Goal: Task Accomplishment & Management: Manage account settings

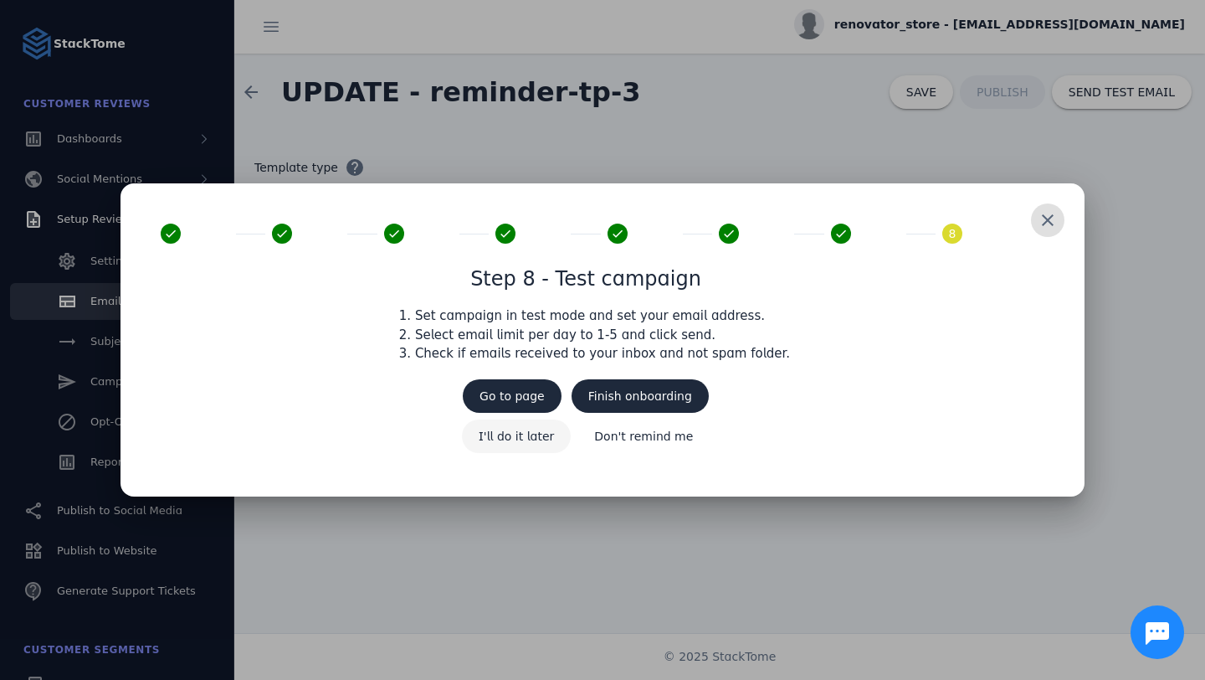
click at [521, 440] on span "I'll do it later" at bounding box center [517, 436] width 76 height 12
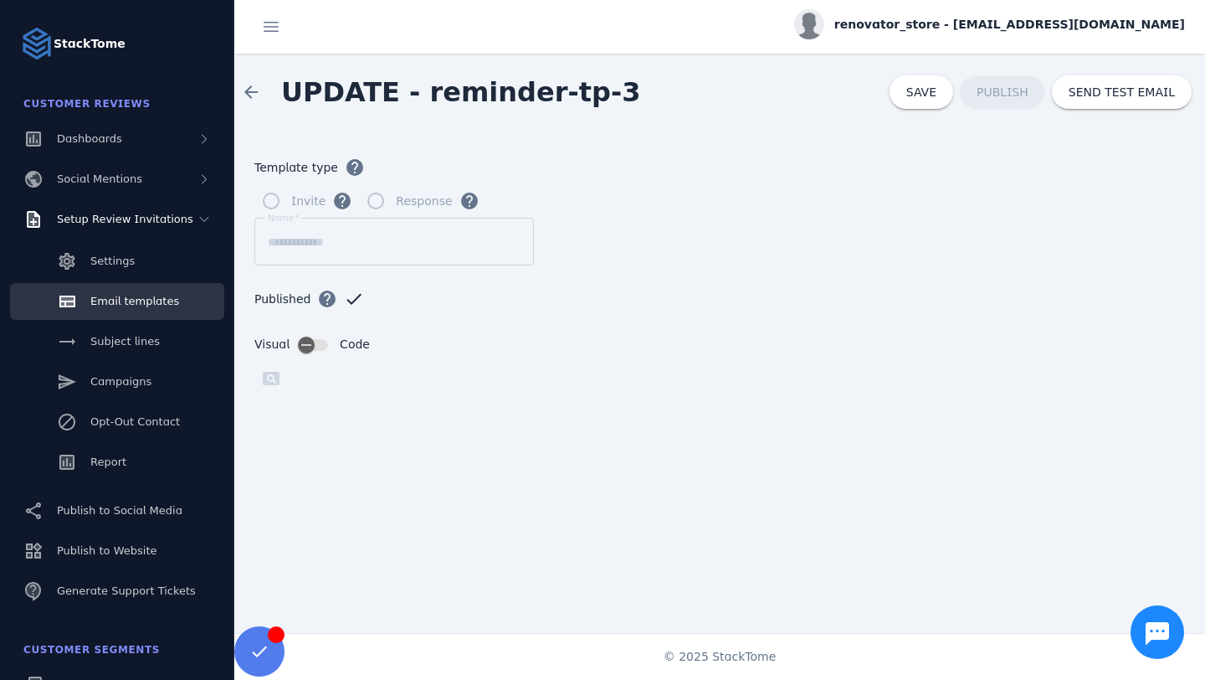
scroll to position [180, 0]
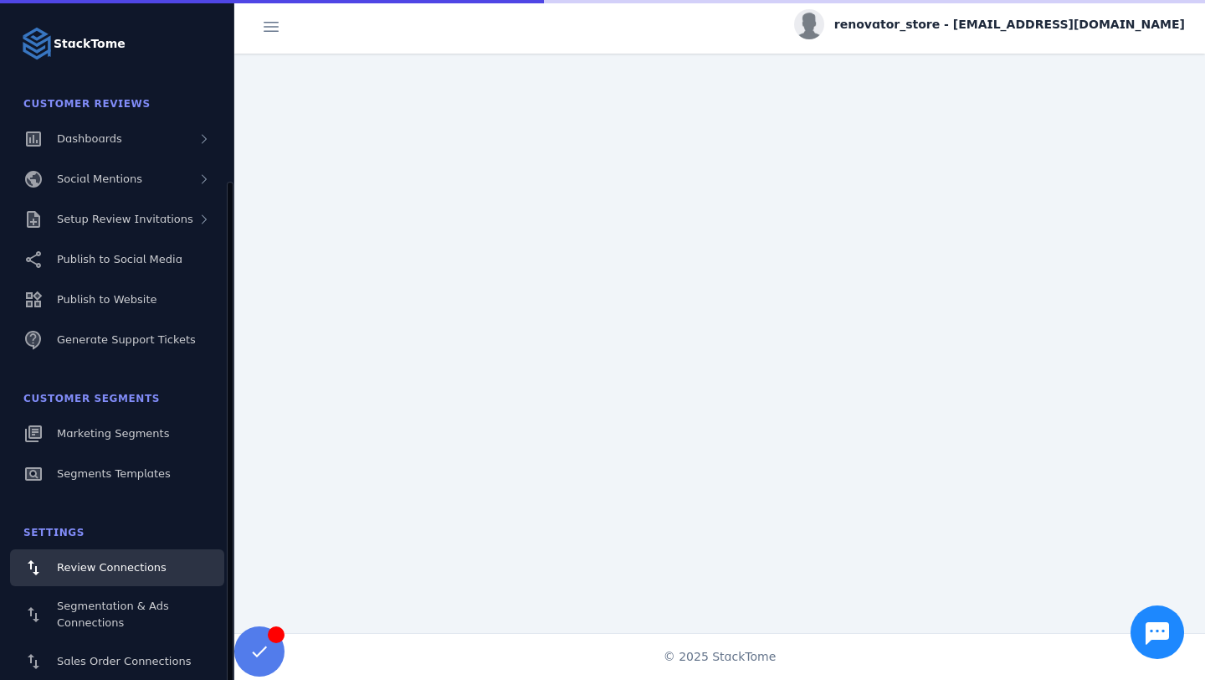
scroll to position [97, 0]
